Goal: Complete application form: Complete application form

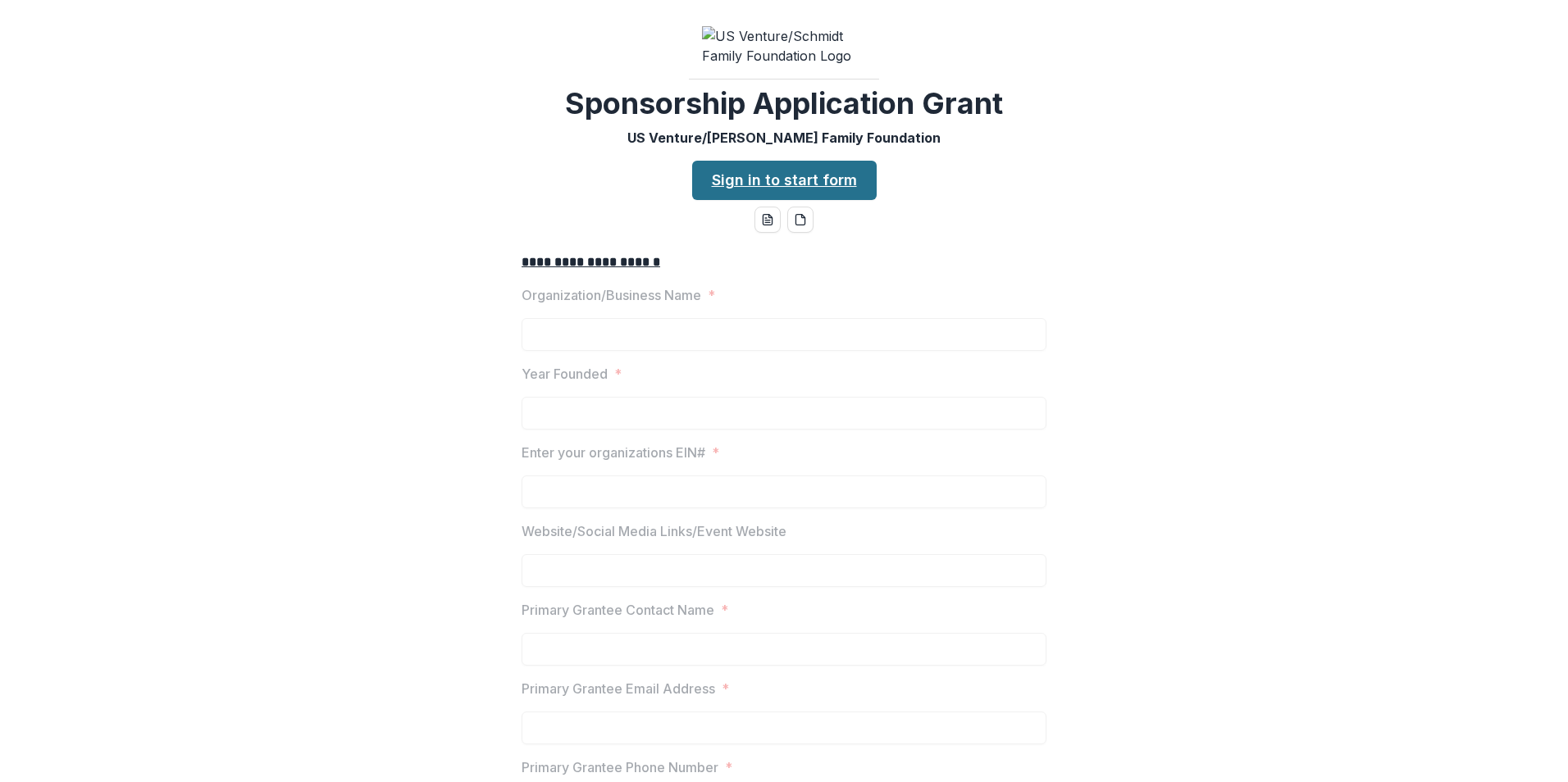
click at [827, 185] on link "Sign in to start form" at bounding box center [785, 180] width 185 height 39
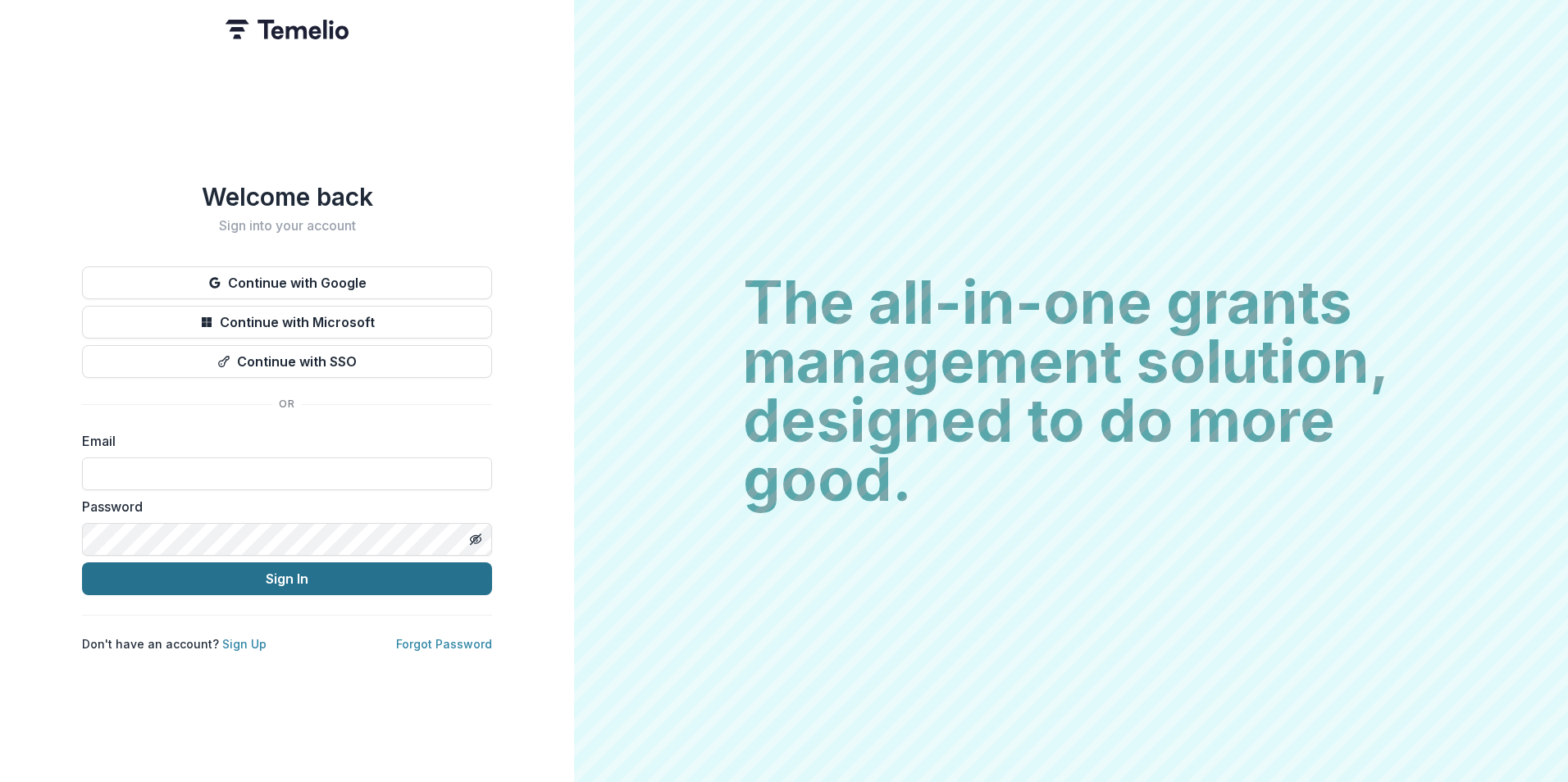
type input "**********"
click at [207, 583] on button "Sign In" at bounding box center [286, 579] width 410 height 33
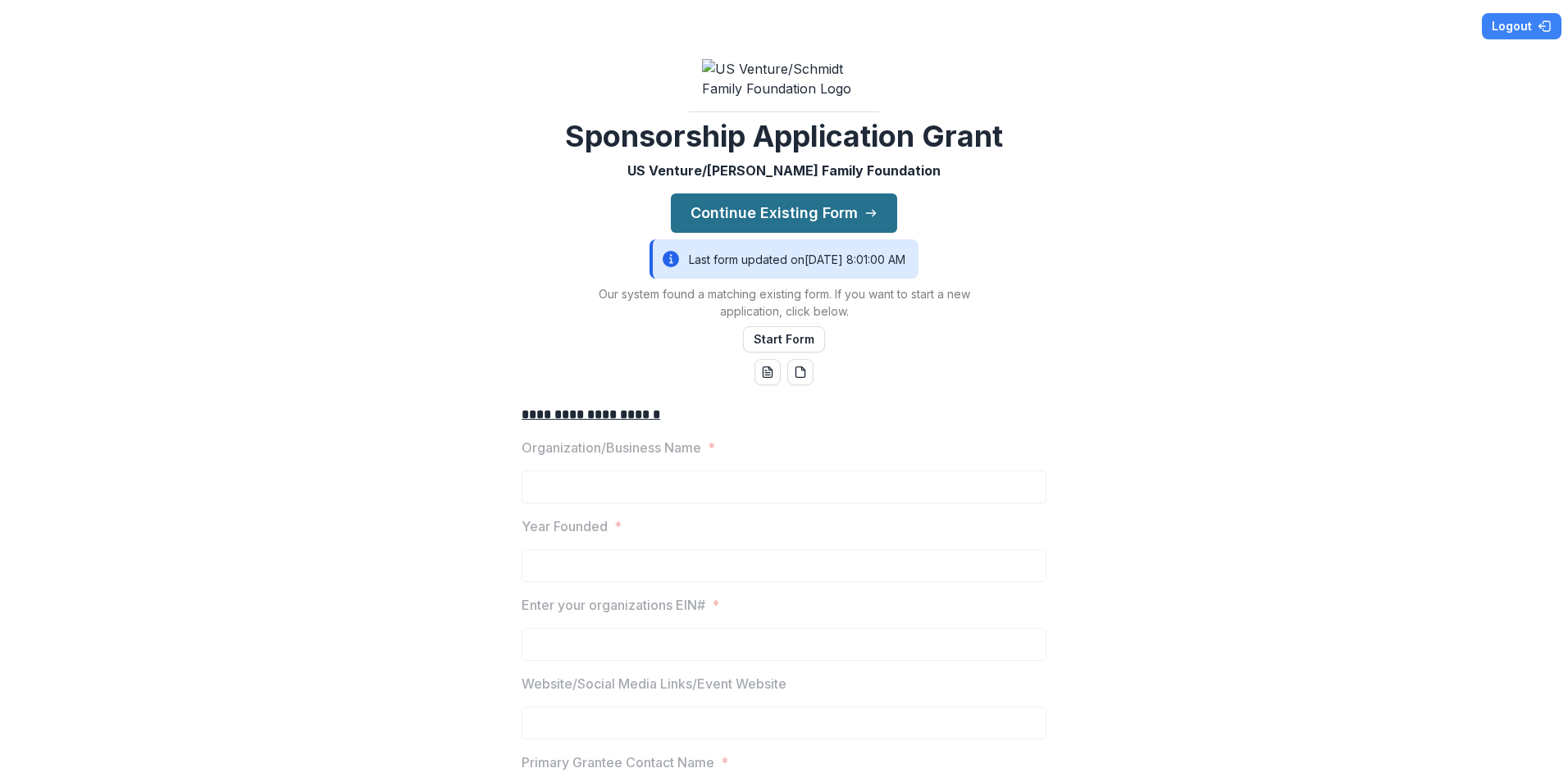
click at [795, 228] on button "Continue Existing Form" at bounding box center [784, 213] width 227 height 39
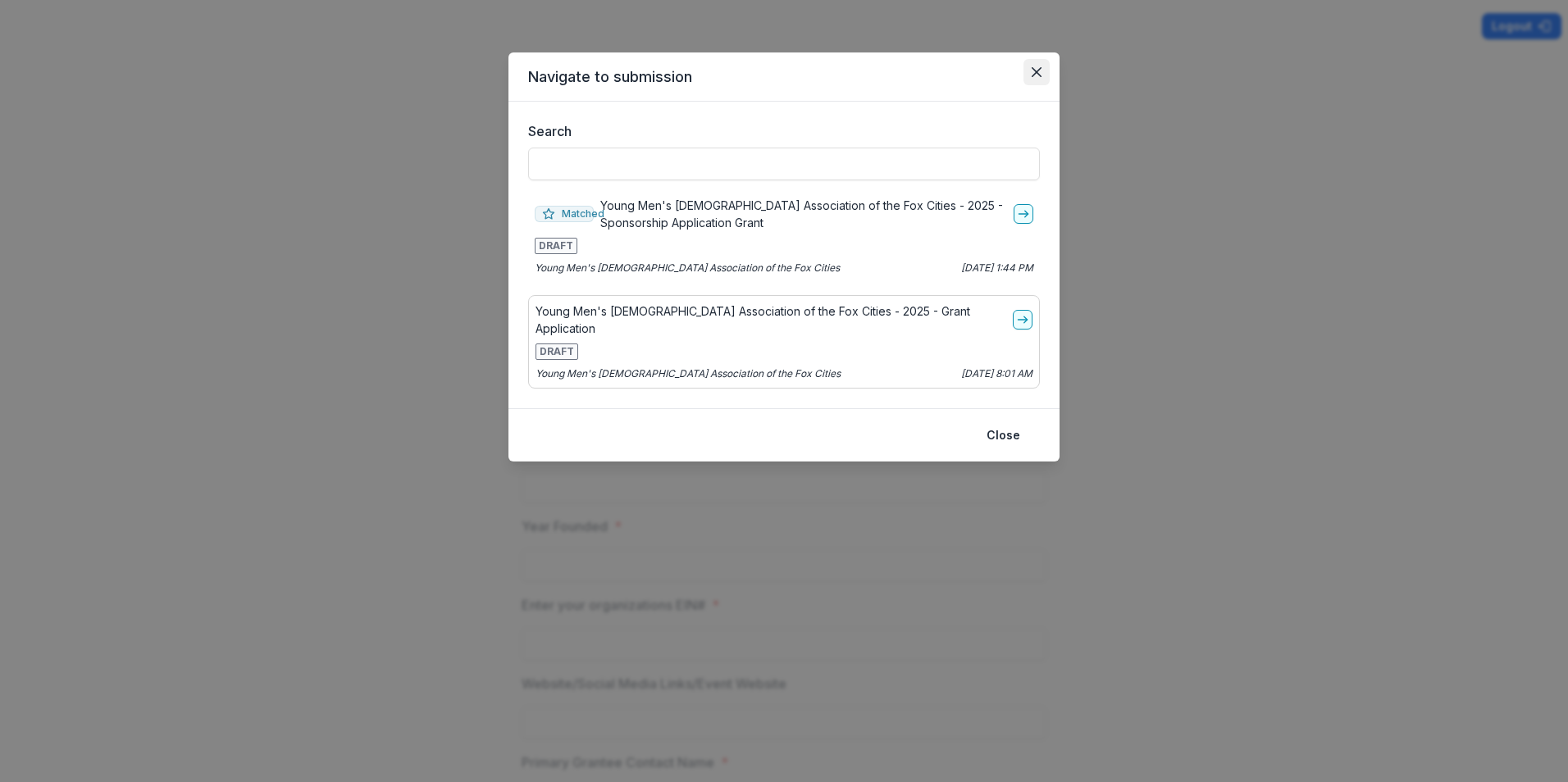
click at [1037, 69] on icon "Close" at bounding box center [1036, 72] width 10 height 10
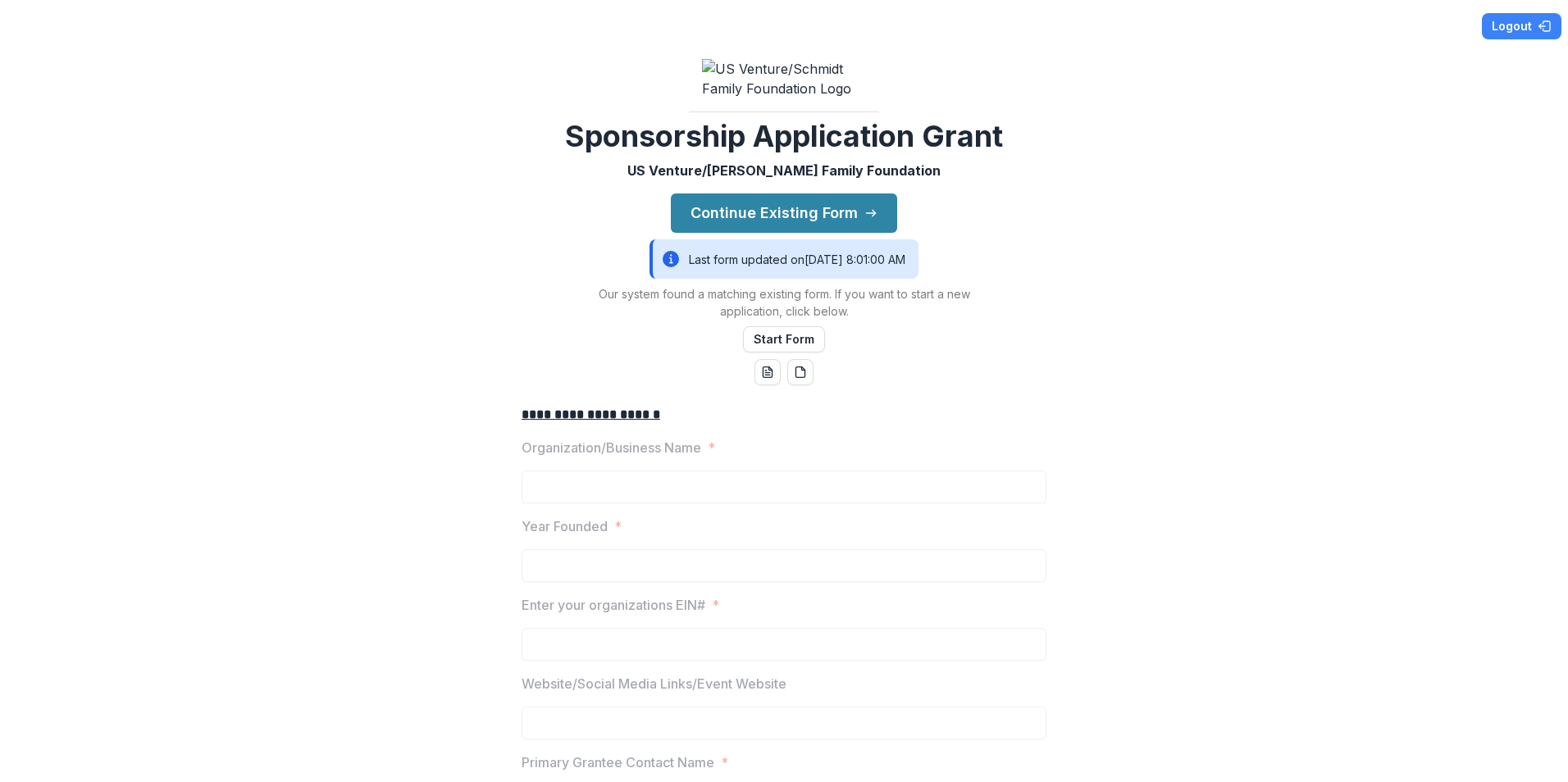
click at [820, 78] on img at bounding box center [784, 78] width 164 height 39
click at [741, 233] on button "Continue Existing Form" at bounding box center [784, 213] width 227 height 39
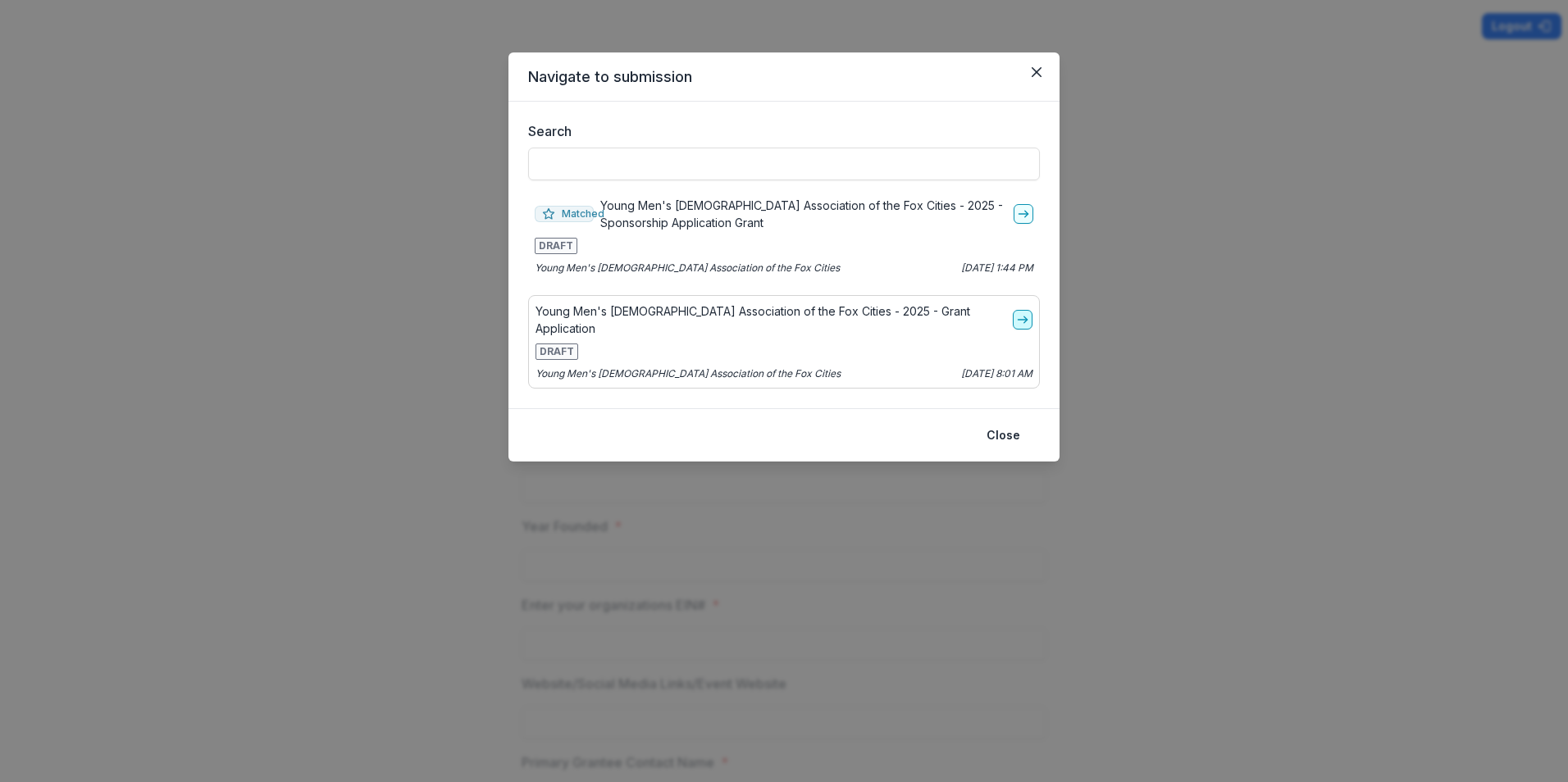
click at [1023, 314] on icon "go-to" at bounding box center [1022, 320] width 13 height 13
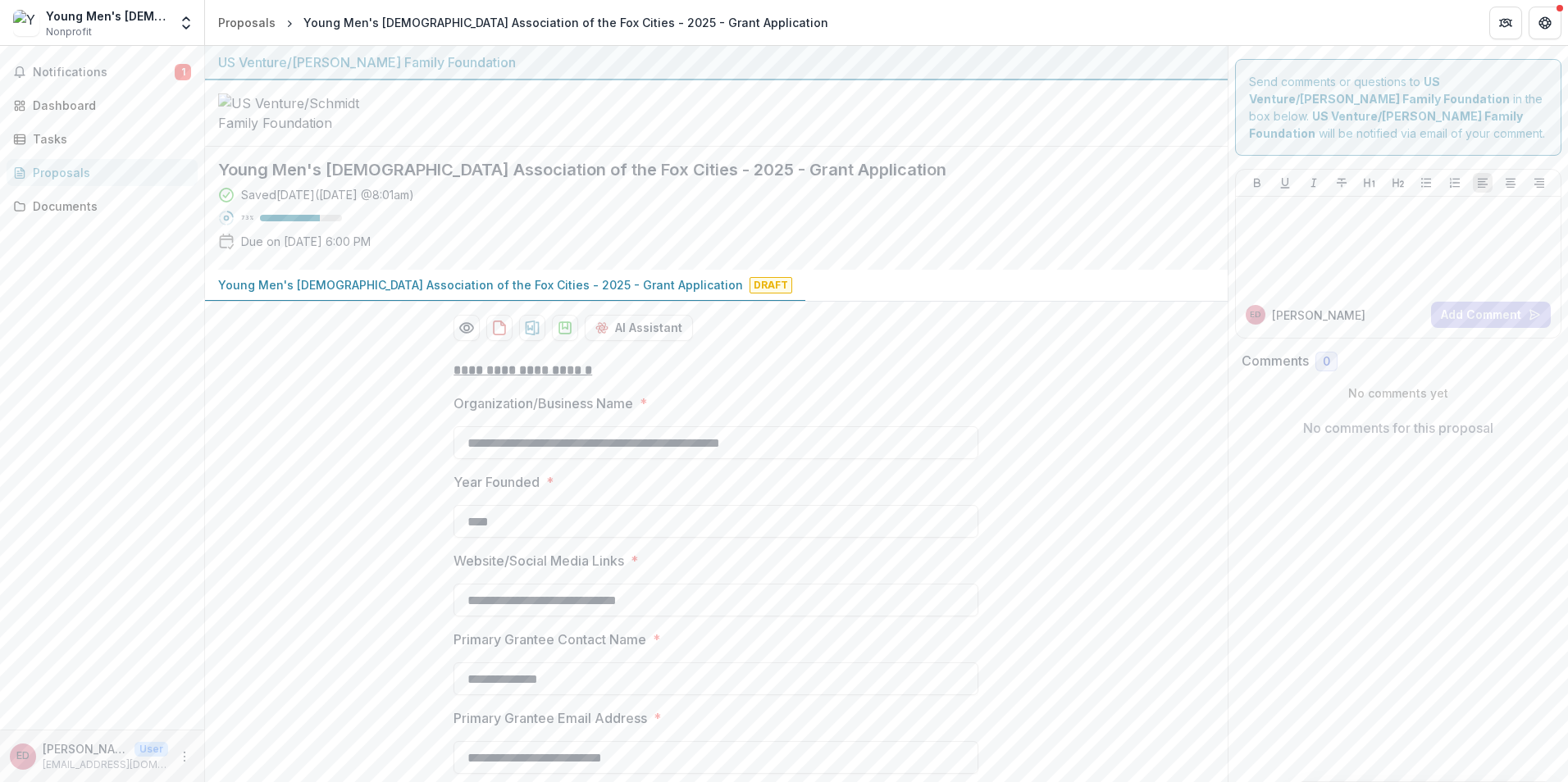
click at [79, 33] on span "Nonprofit" at bounding box center [69, 32] width 46 height 15
click at [36, 20] on img at bounding box center [27, 23] width 27 height 27
click at [79, 100] on div "Dashboard" at bounding box center [108, 105] width 152 height 17
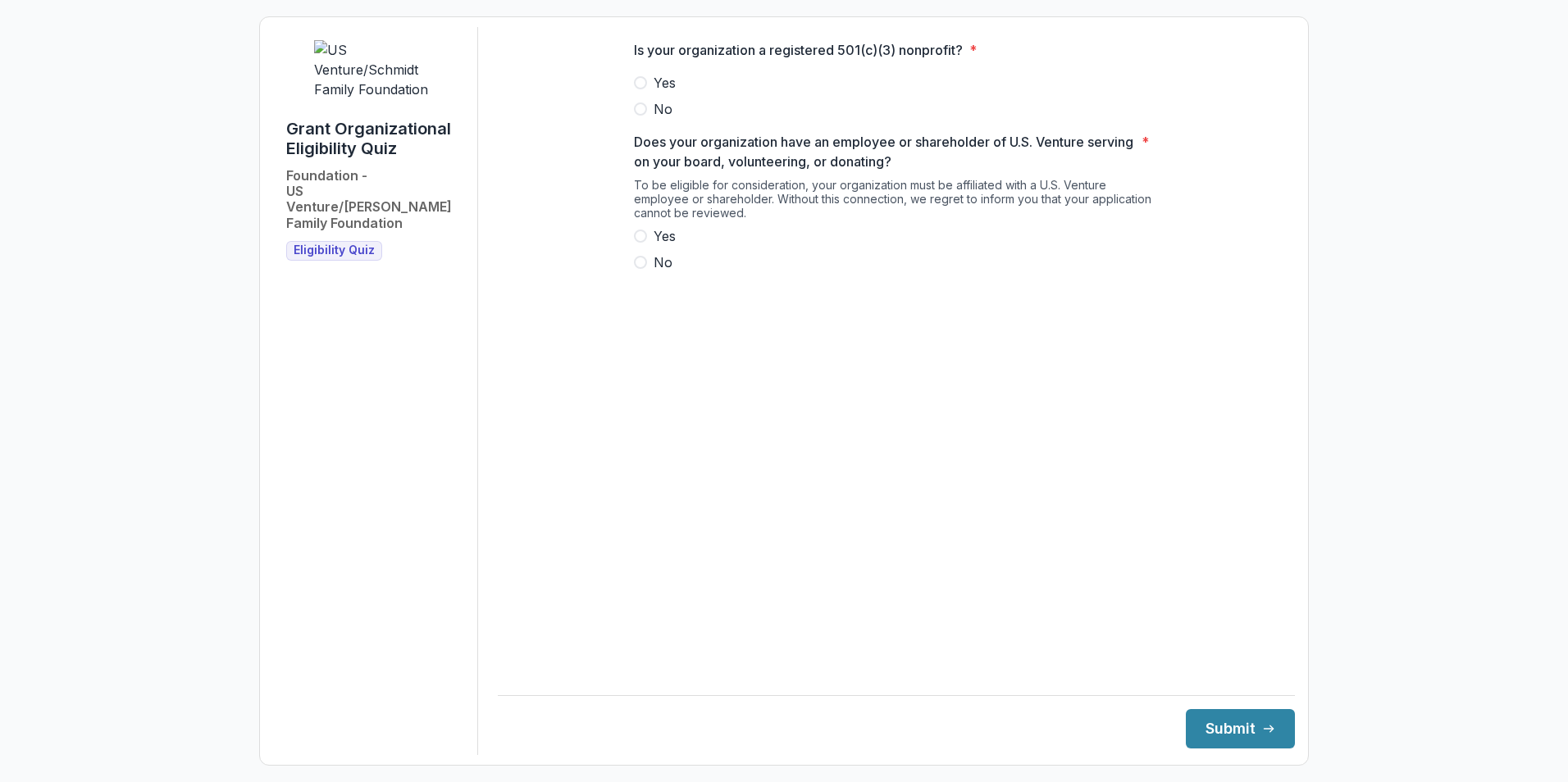
click at [661, 92] on span "Yes" at bounding box center [665, 83] width 22 height 20
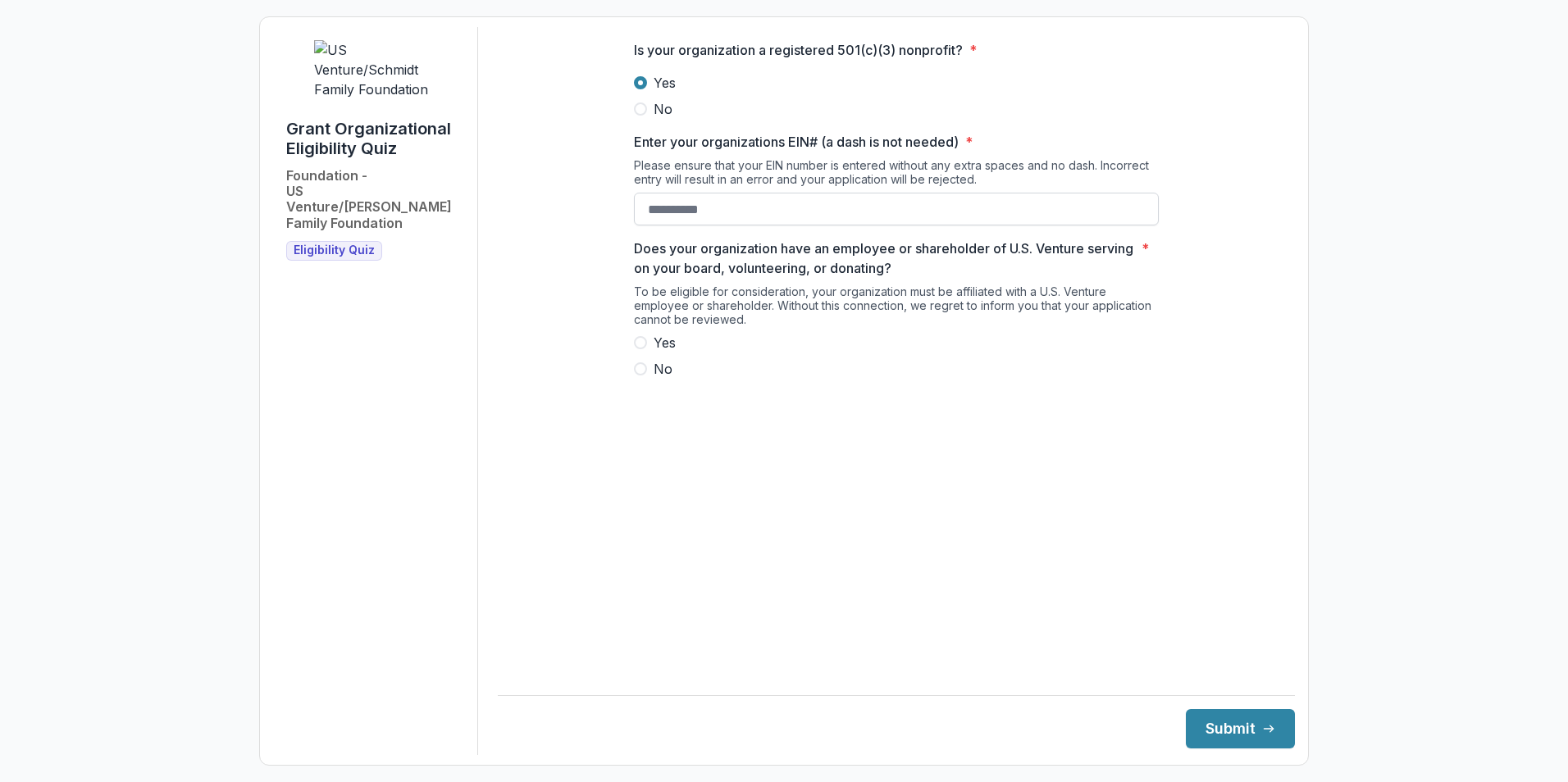
click at [705, 221] on input "Enter your organizations EIN# (a dash is not needed) *" at bounding box center [896, 209] width 525 height 33
